Goal: Information Seeking & Learning: Learn about a topic

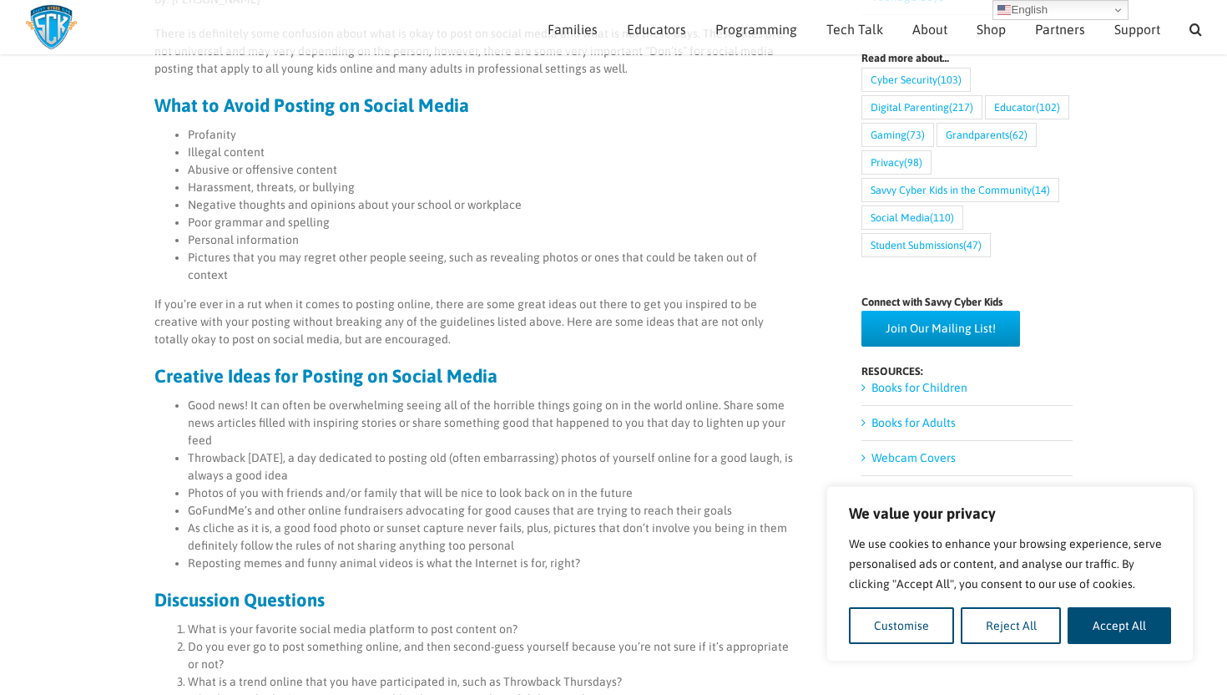
scroll to position [460, 0]
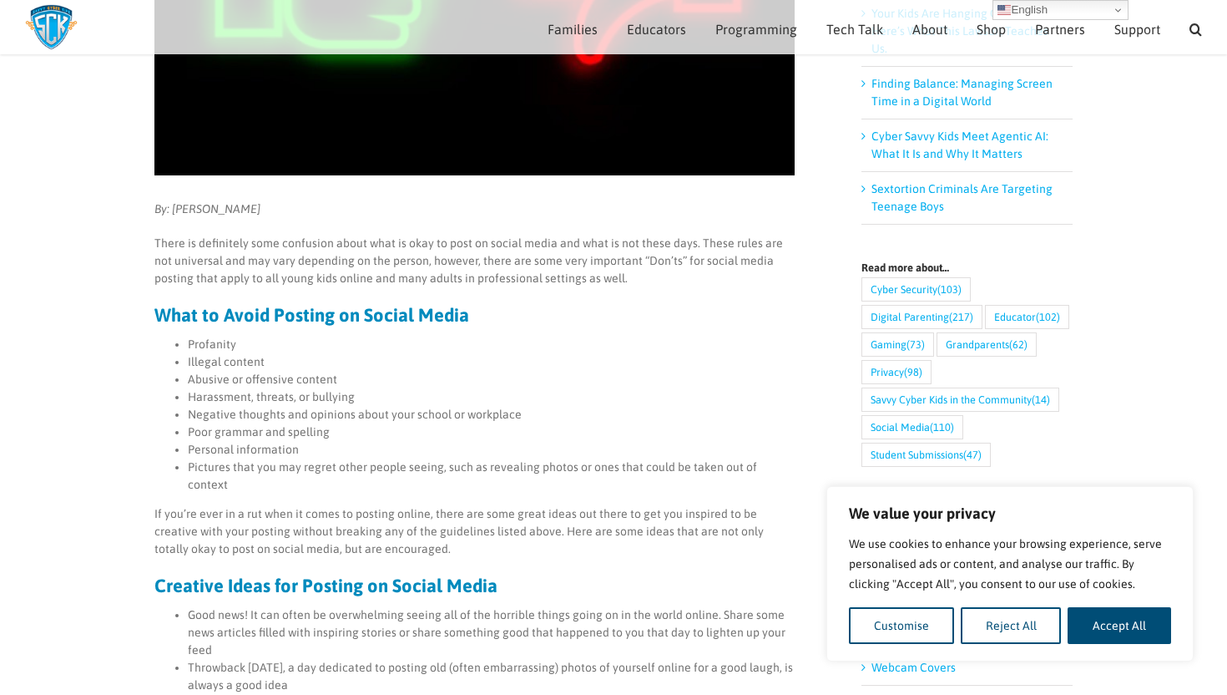
click at [209, 343] on li "Profanity" at bounding box center [491, 345] width 607 height 18
click at [187, 377] on ul "Profanity Illegal content Abusive or offensive content Harassment, threats, or …" at bounding box center [474, 415] width 640 height 158
drag, startPoint x: 191, startPoint y: 382, endPoint x: 361, endPoint y: 382, distance: 169.5
click at [361, 382] on li "Abusive or offensive content" at bounding box center [491, 380] width 607 height 18
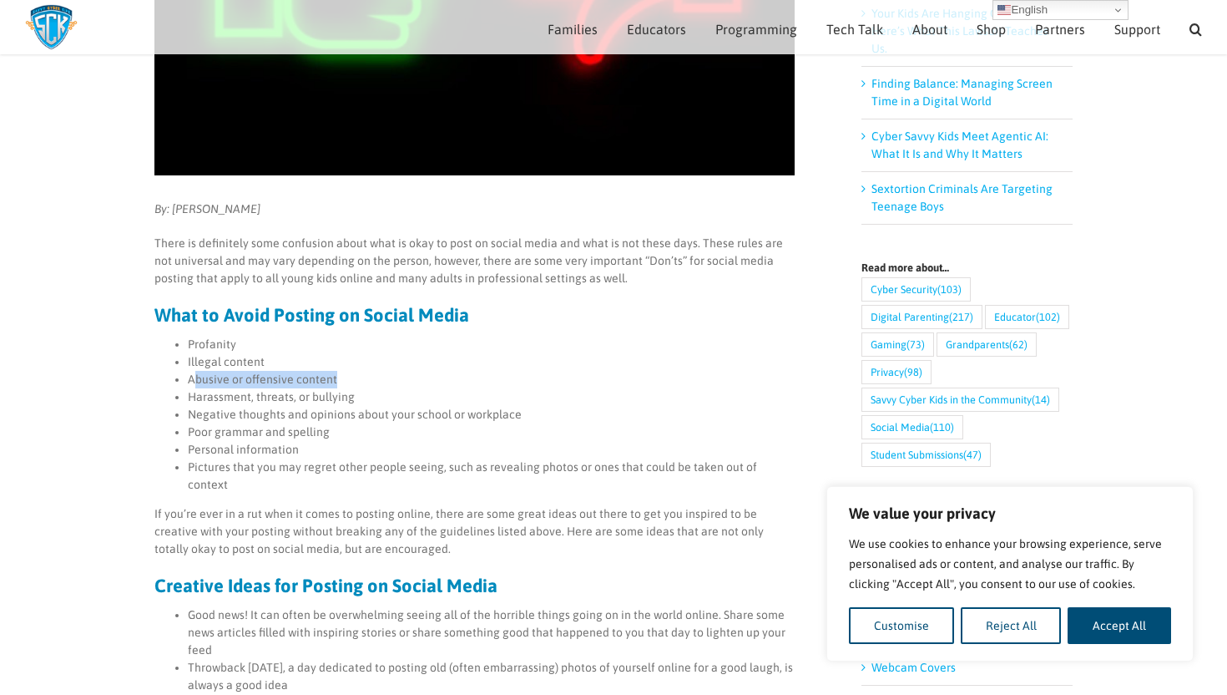
copy li "busive or offensive content"
drag, startPoint x: 186, startPoint y: 401, endPoint x: 358, endPoint y: 400, distance: 172.0
click at [358, 400] on ul "Profanity Illegal content Abusive or offensive content Harassment, threats, or …" at bounding box center [474, 415] width 640 height 158
click at [395, 363] on li "Illegal content" at bounding box center [491, 362] width 607 height 18
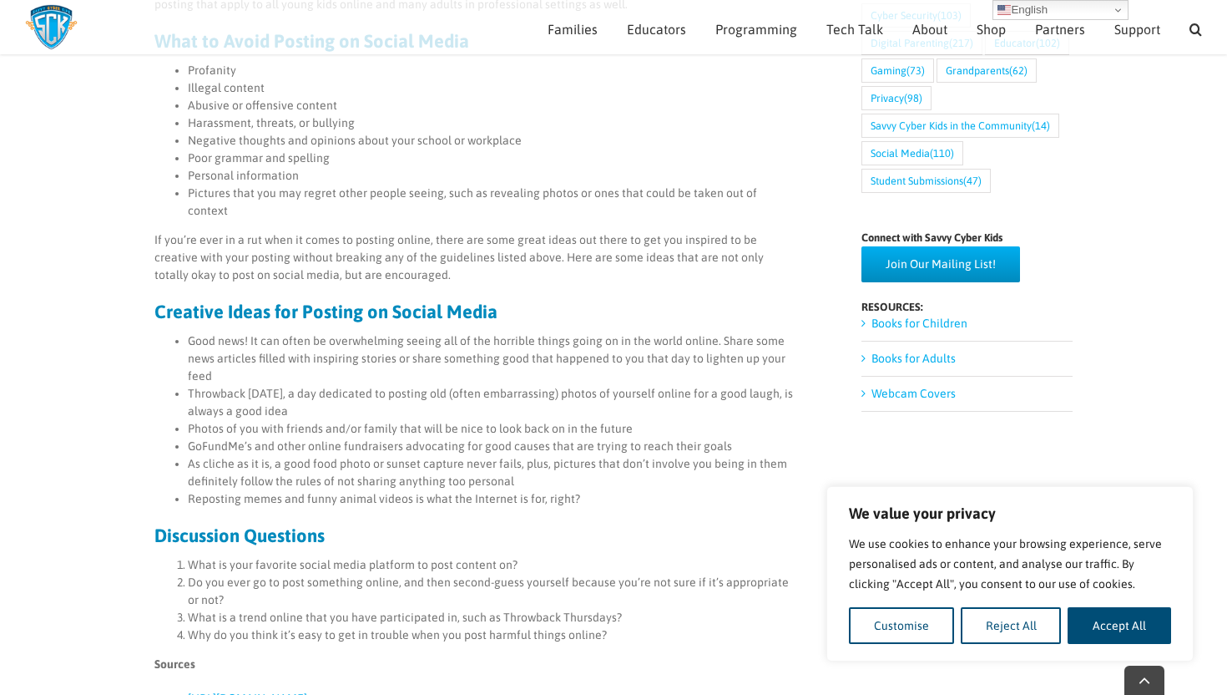
scroll to position [757, 0]
